Goal: Task Accomplishment & Management: Use online tool/utility

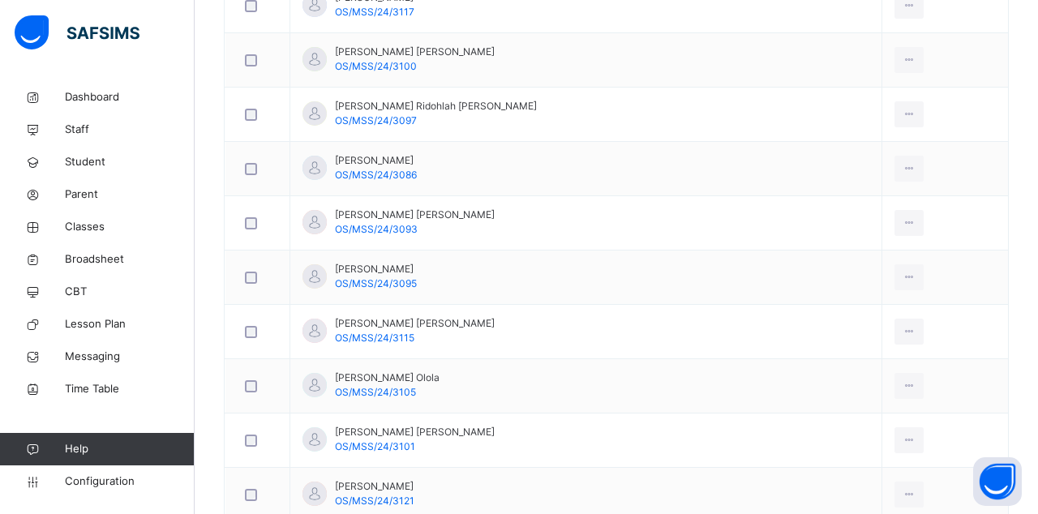
scroll to position [666, 0]
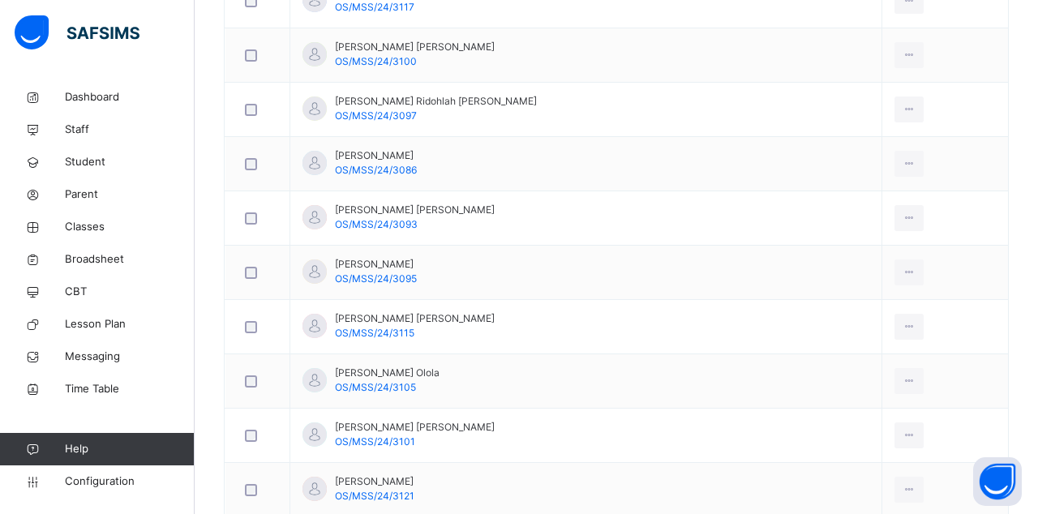
click at [902, 326] on icon at bounding box center [909, 326] width 14 height 15
click at [989, 400] on td "View Profile Remove from Class Transfer Student" at bounding box center [944, 381] width 126 height 54
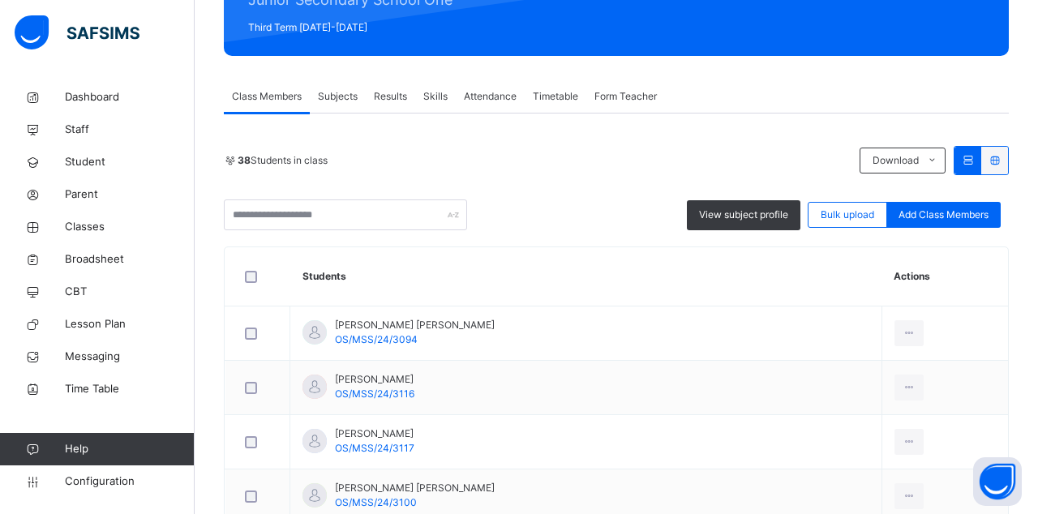
scroll to position [225, 0]
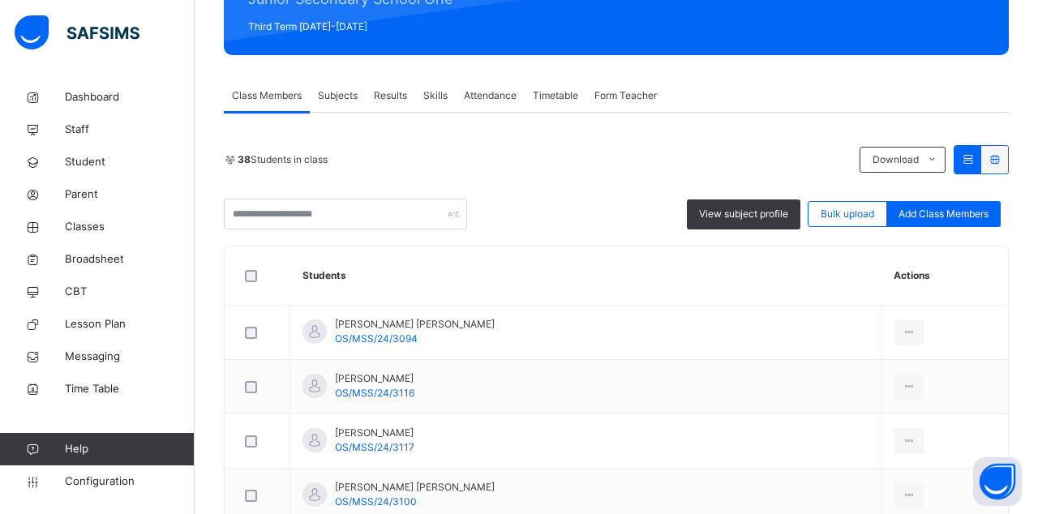
click at [400, 90] on span "Results" at bounding box center [390, 95] width 33 height 15
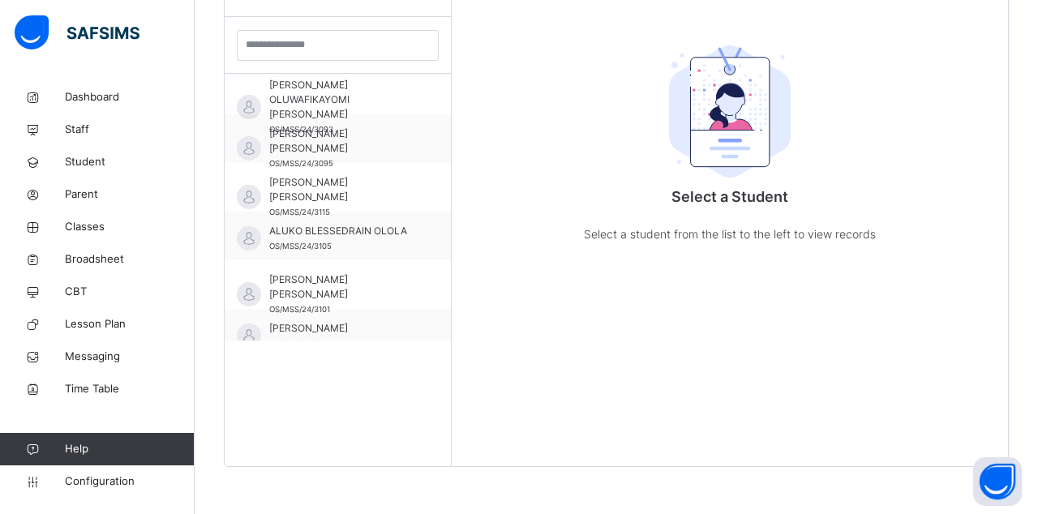
scroll to position [315, 0]
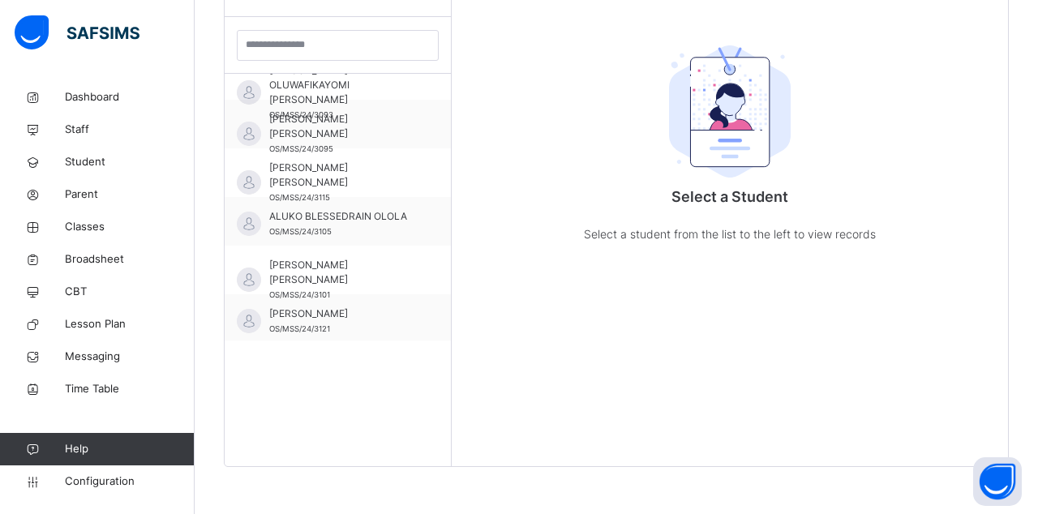
click at [400, 169] on span "[PERSON_NAME] [PERSON_NAME]" at bounding box center [341, 175] width 145 height 29
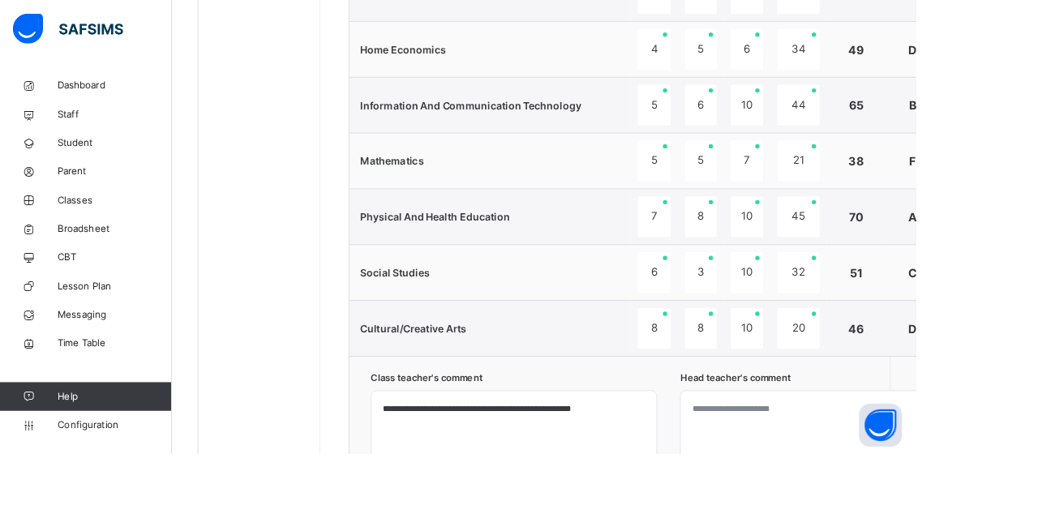
scroll to position [1146, 0]
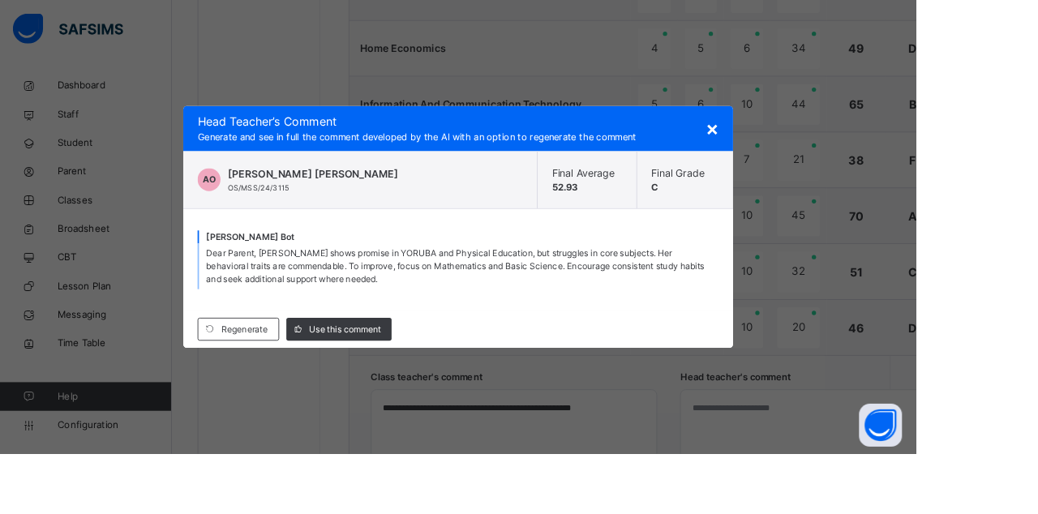
click at [431, 380] on span "Use this comment" at bounding box center [390, 373] width 81 height 15
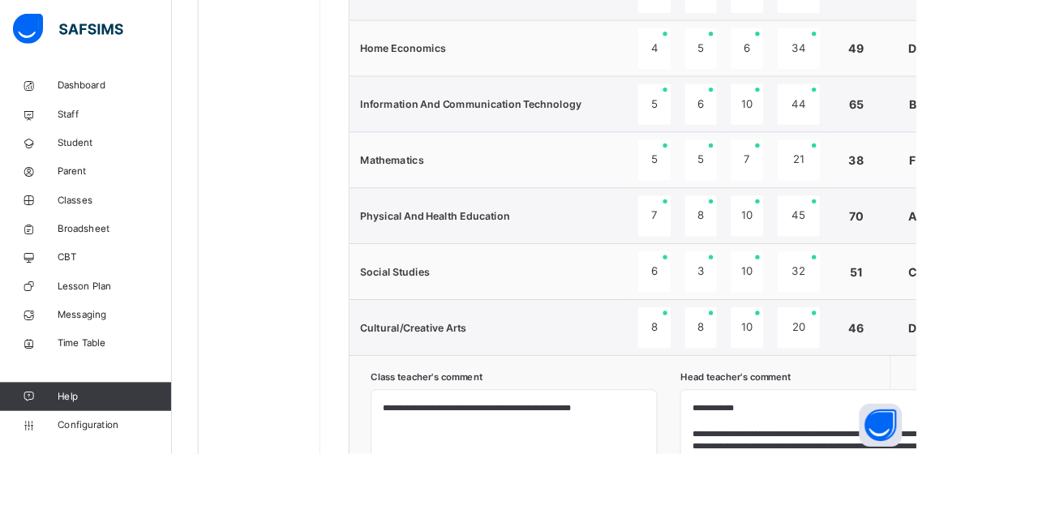
type textarea "**********"
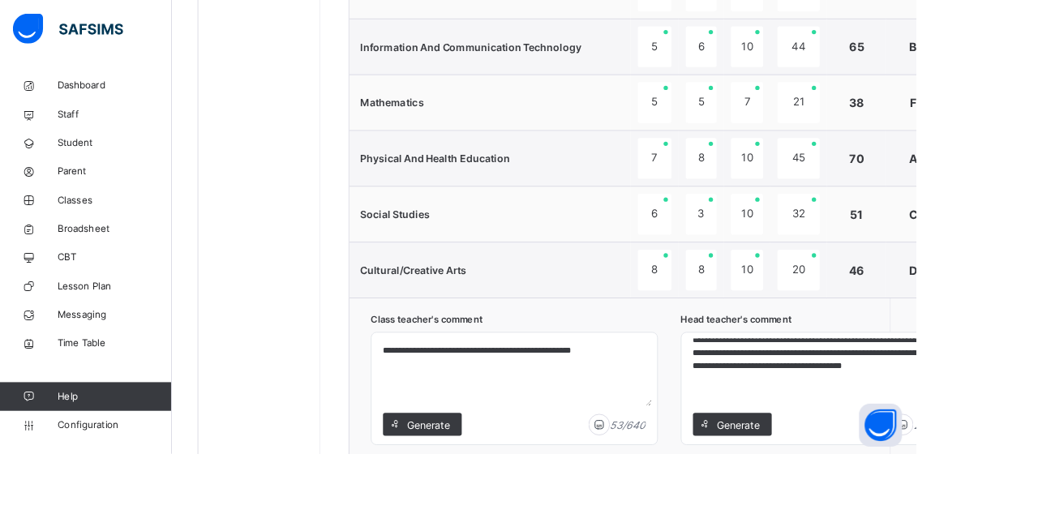
scroll to position [126, 0]
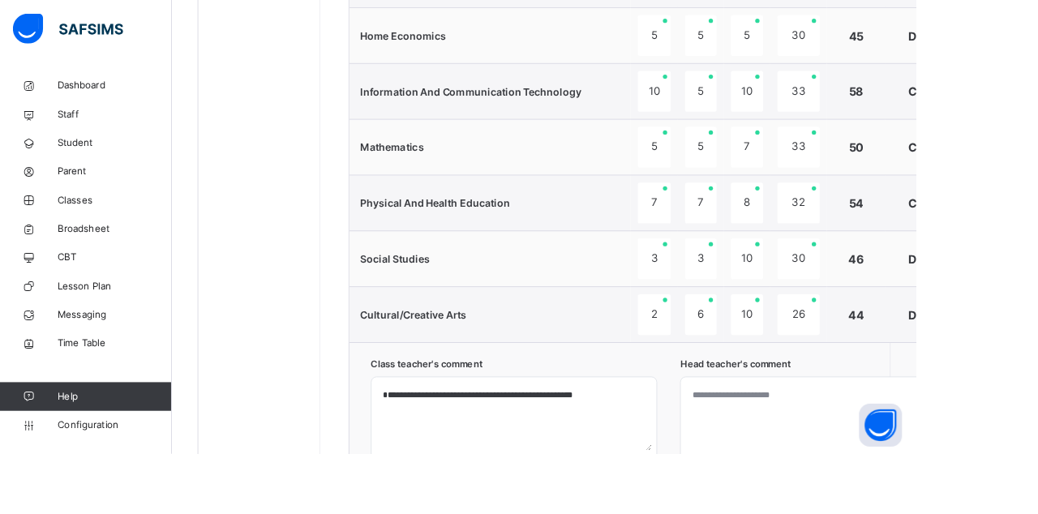
scroll to position [1176, 0]
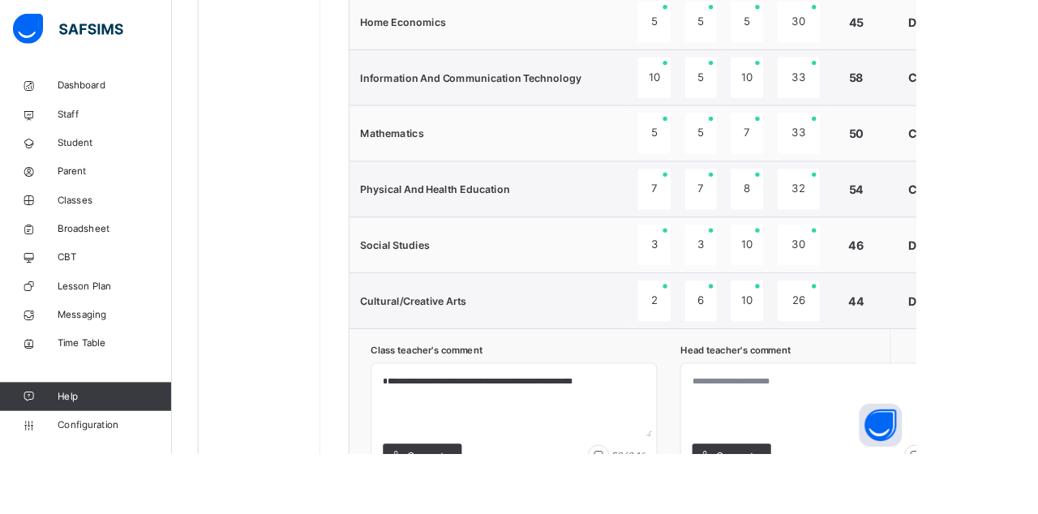
click at [851, 511] on span "Generate" at bounding box center [835, 515] width 51 height 17
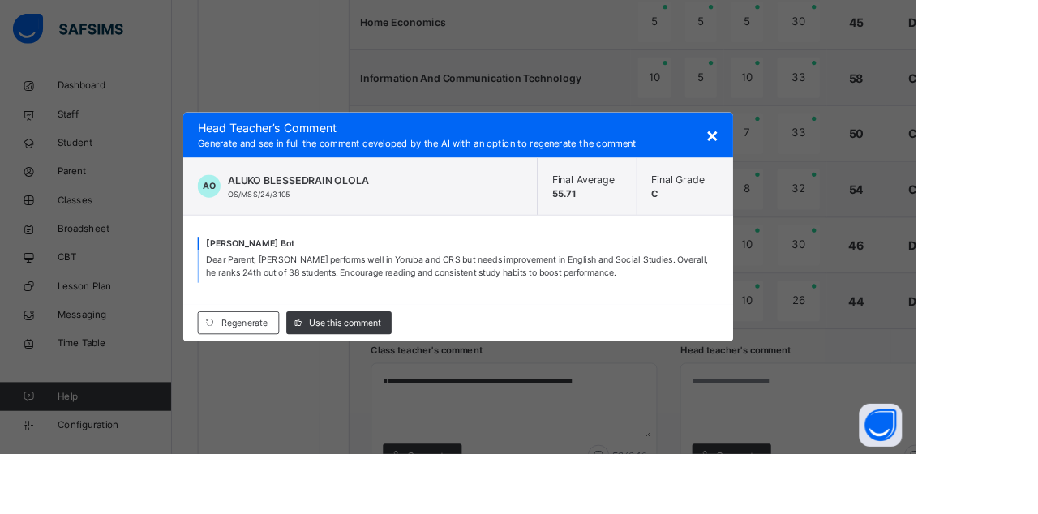
click at [431, 373] on span "Use this comment" at bounding box center [390, 365] width 81 height 15
type textarea "**********"
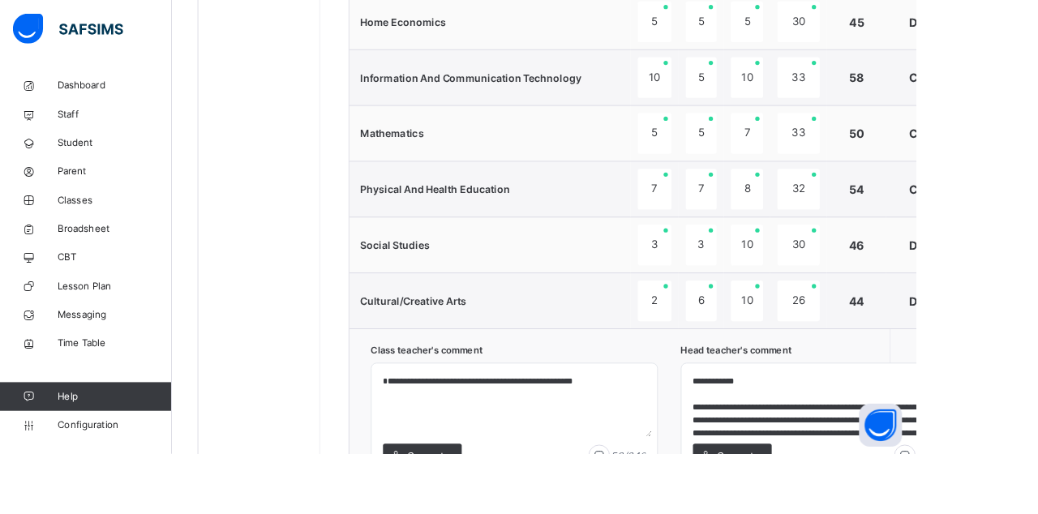
scroll to position [55, 0]
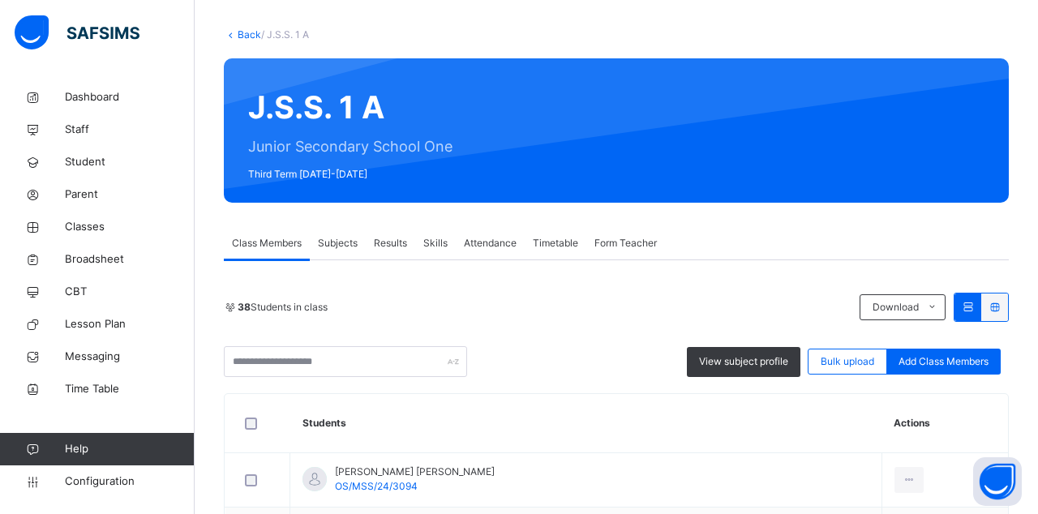
scroll to position [272, 0]
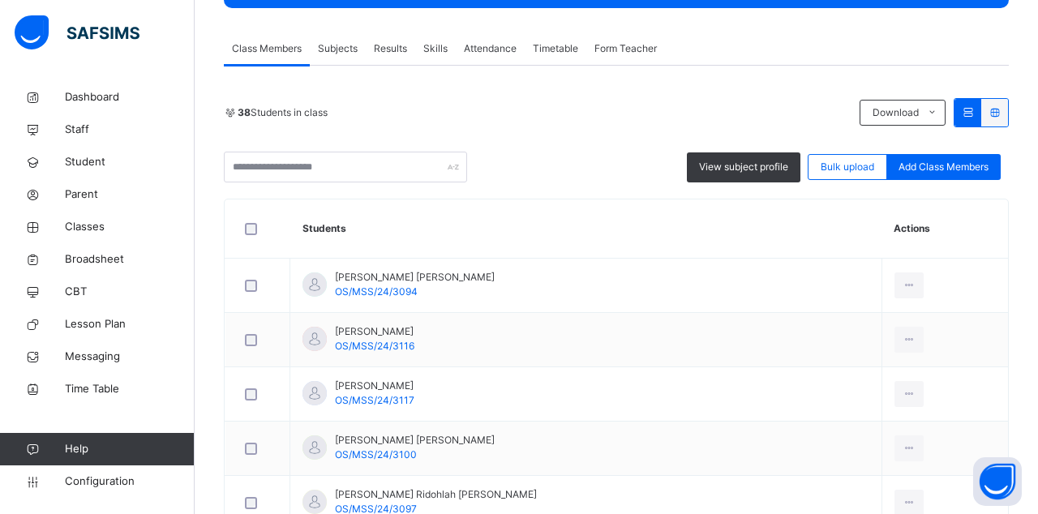
click at [395, 45] on span "Results" at bounding box center [390, 48] width 33 height 15
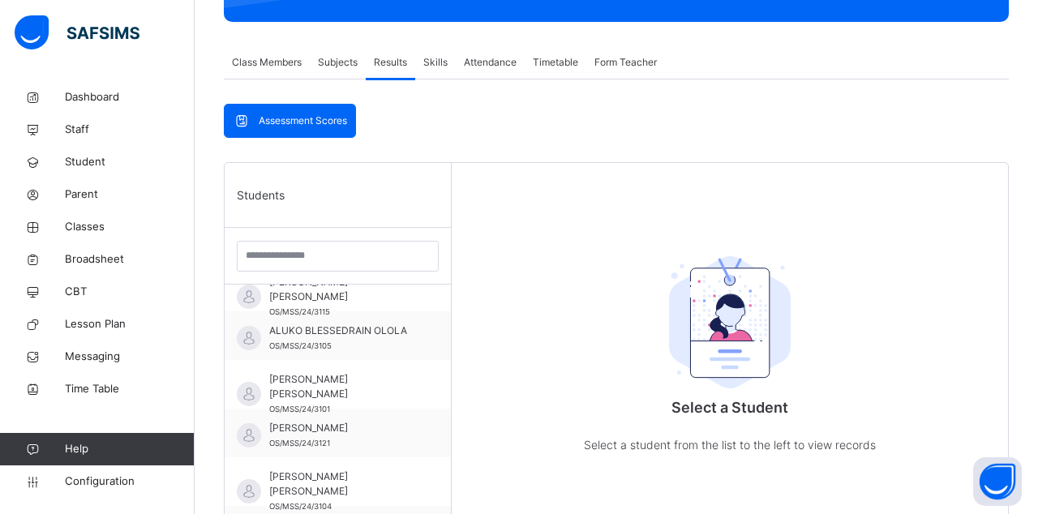
scroll to position [413, 0]
click at [387, 387] on div "ALUKO SHILO OLAWUNMI OS/MSS/24/3101" at bounding box center [341, 392] width 145 height 44
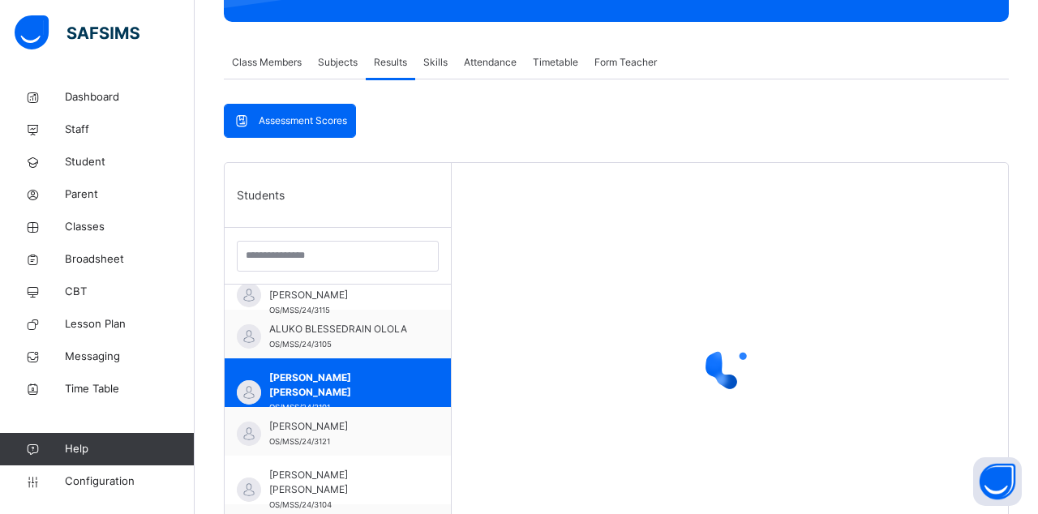
click at [365, 374] on span "[PERSON_NAME] [PERSON_NAME]" at bounding box center [341, 384] width 145 height 29
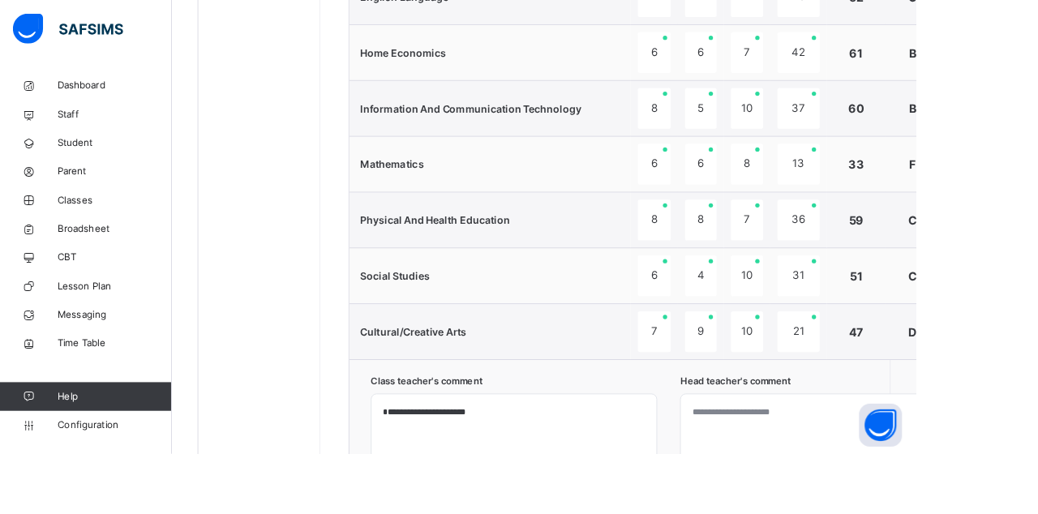
scroll to position [1143, 0]
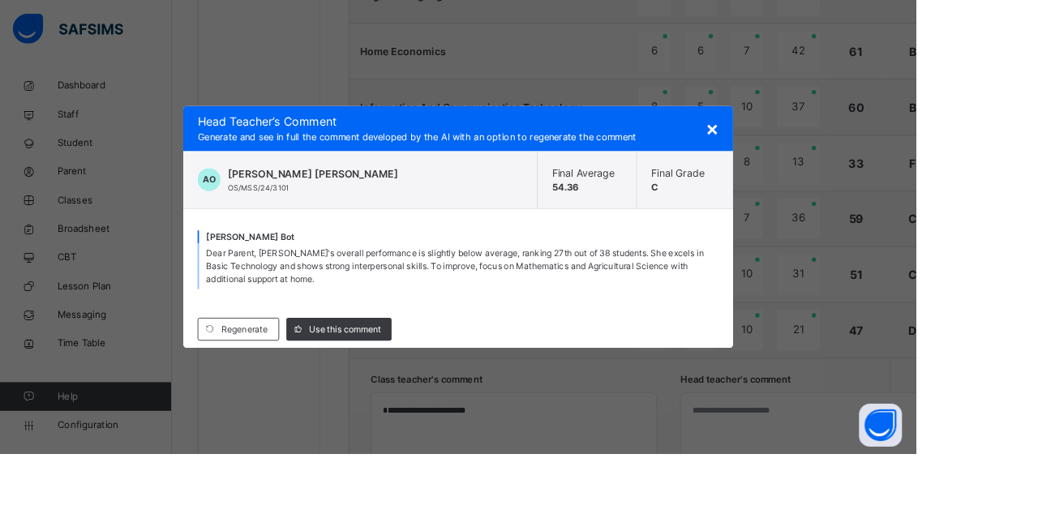
click at [423, 380] on span "Use this comment" at bounding box center [390, 373] width 81 height 15
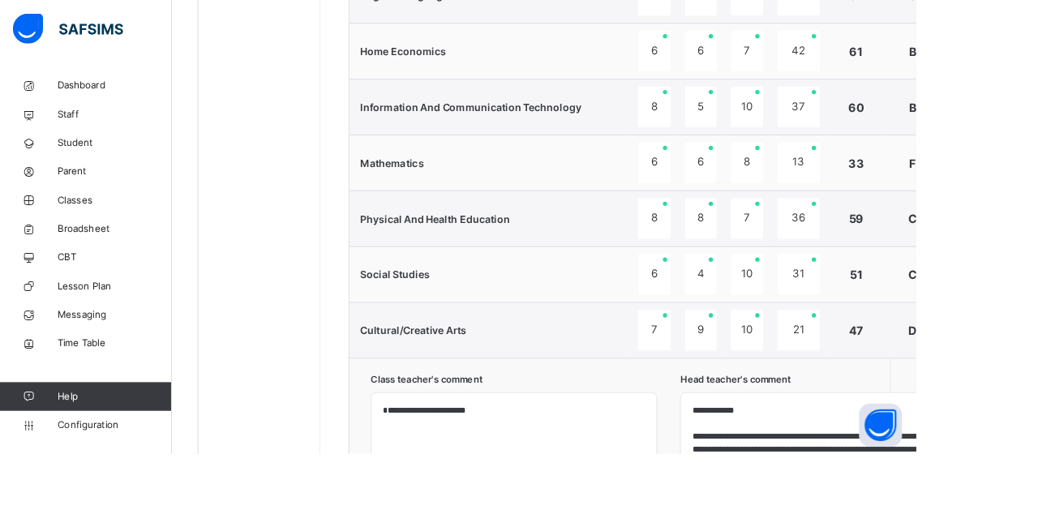
type textarea "**********"
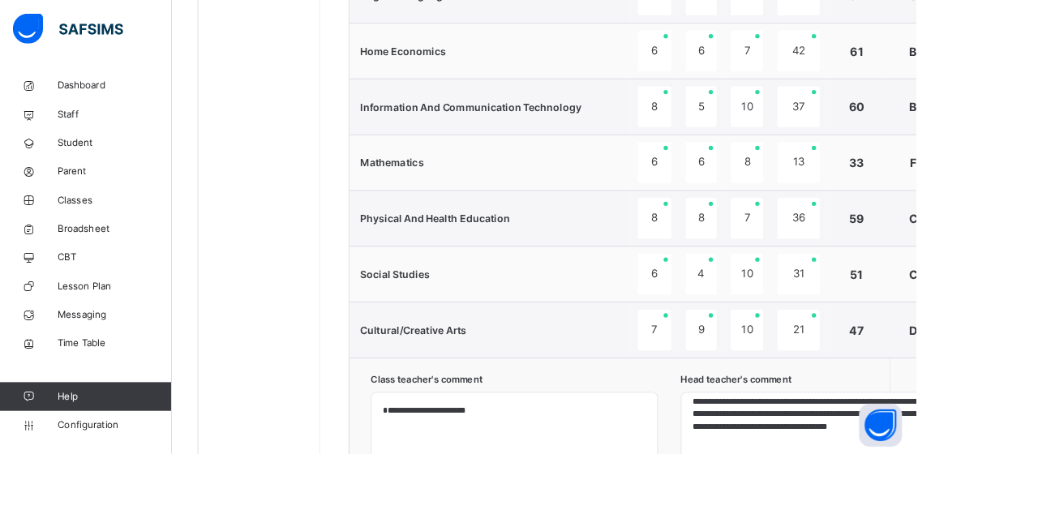
scroll to position [56, 0]
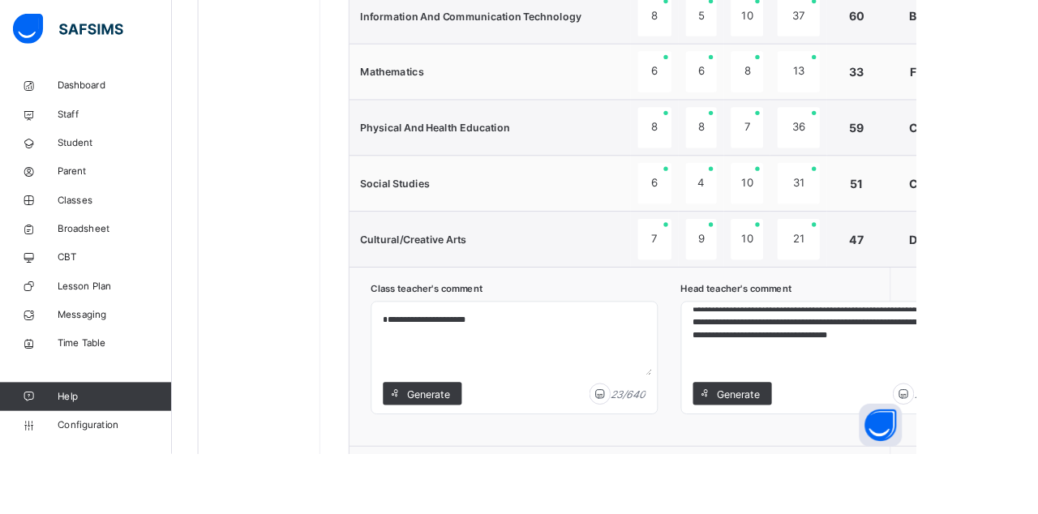
scroll to position [1285, 0]
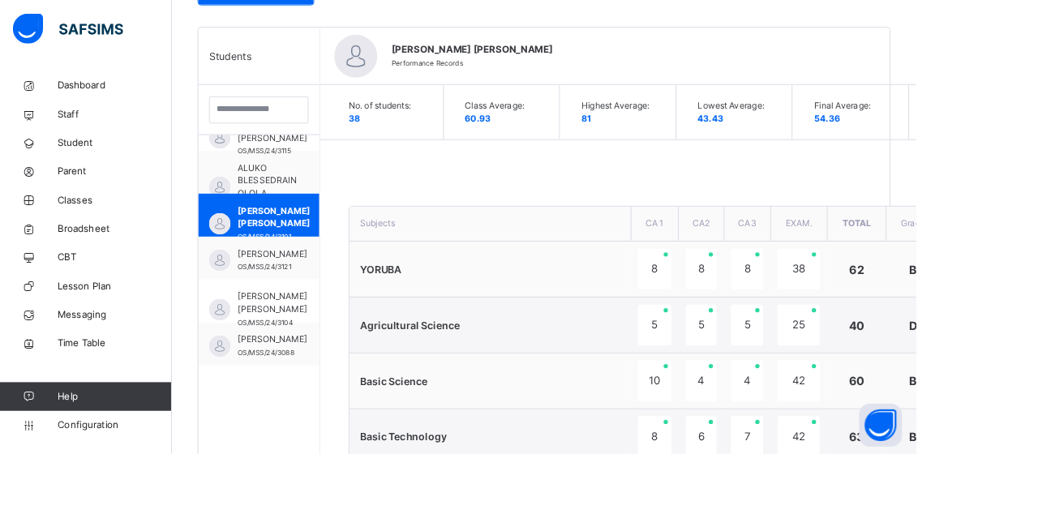
scroll to position [385, 0]
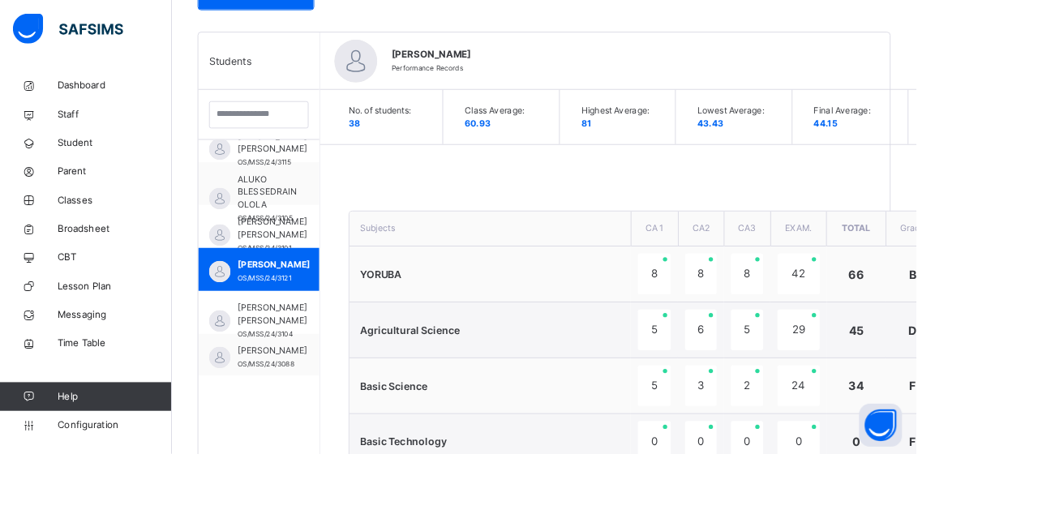
scroll to position [420, 0]
